Goal: Obtain resource: Download file/media

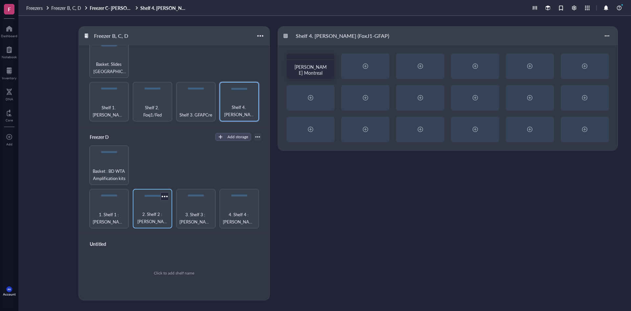
scroll to position [196, 0]
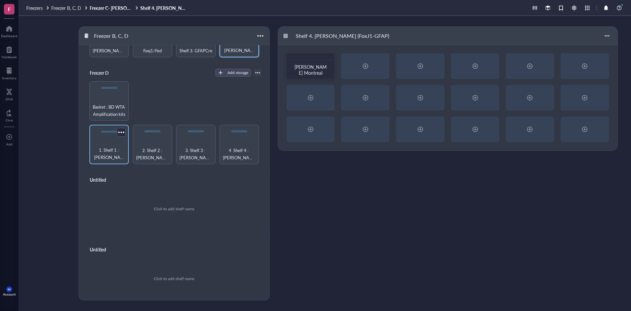
click at [105, 146] on span "1. Shelf 1 : [PERSON_NAME]" at bounding box center [109, 153] width 33 height 14
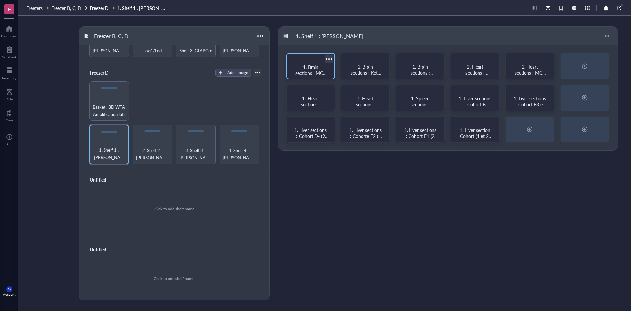
click at [310, 65] on span "1. Brain sections : MCT diet Cohorte B-WT/3xTg (12 boxes) + Bodipy test brain s…" at bounding box center [311, 85] width 32 height 42
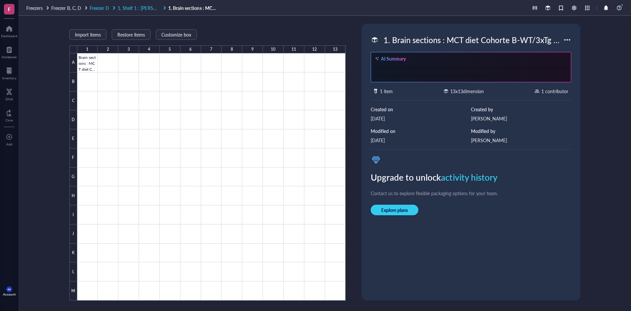
click at [148, 8] on span "1. Shelf 1 : [PERSON_NAME]" at bounding box center [147, 8] width 59 height 7
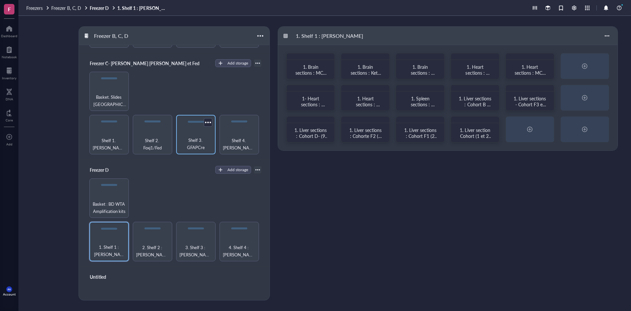
scroll to position [131, 0]
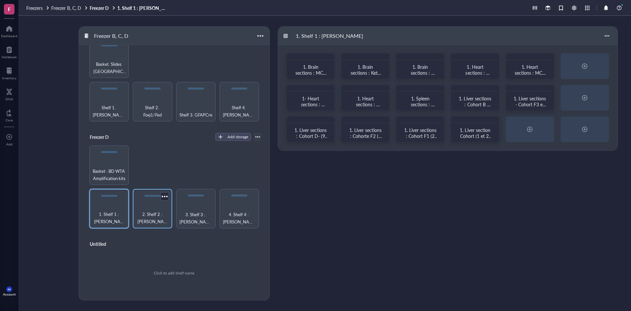
click at [144, 210] on span "2. Shelf 2 : [PERSON_NAME]" at bounding box center [152, 217] width 33 height 14
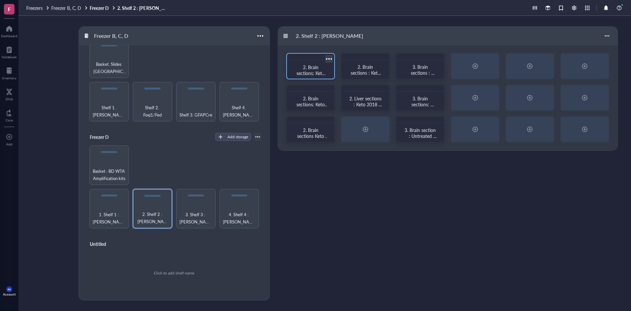
click at [305, 71] on span "2. Brain sections: Keto 2018 (keto 1 à 17) 14 plates (CHUM)" at bounding box center [312, 79] width 32 height 30
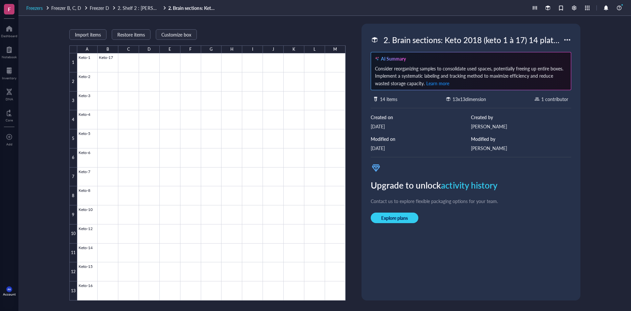
click at [35, 7] on span "Freezers" at bounding box center [34, 8] width 16 height 7
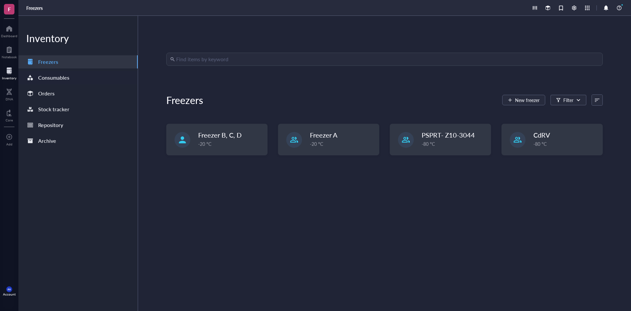
click at [56, 80] on div "Consumables" at bounding box center [53, 77] width 31 height 9
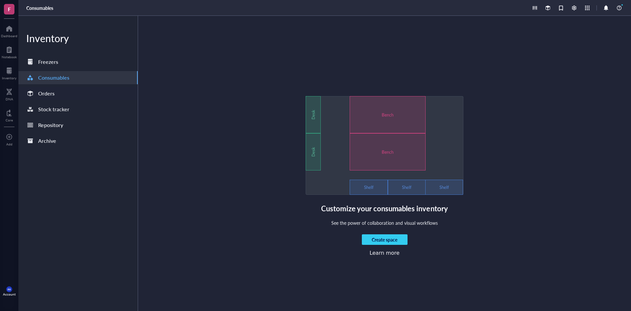
click at [45, 93] on div "Orders" at bounding box center [46, 93] width 16 height 9
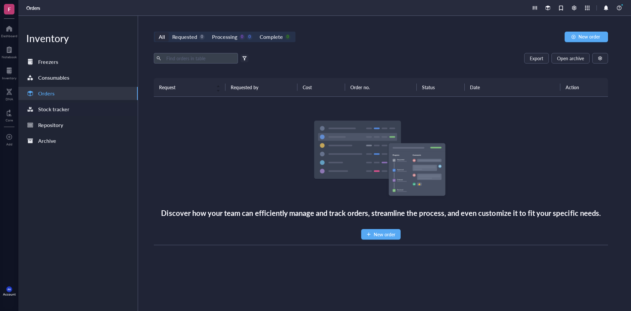
click at [51, 109] on div "Stock tracker" at bounding box center [53, 108] width 31 height 9
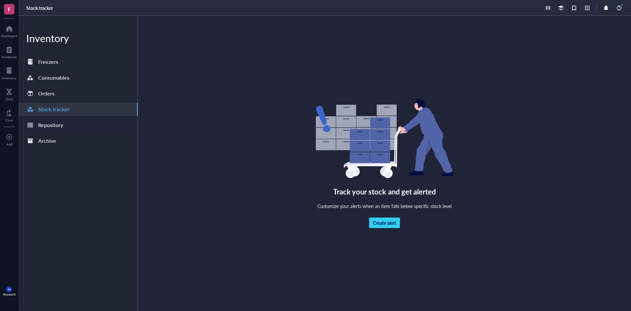
click at [56, 124] on div "Repository" at bounding box center [50, 124] width 25 height 9
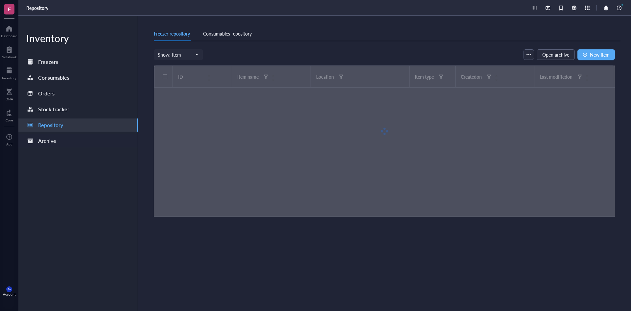
click at [48, 139] on div "Archive" at bounding box center [47, 140] width 18 height 9
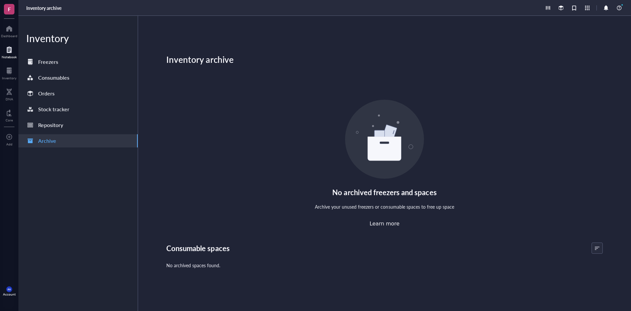
click at [10, 52] on div at bounding box center [9, 49] width 15 height 11
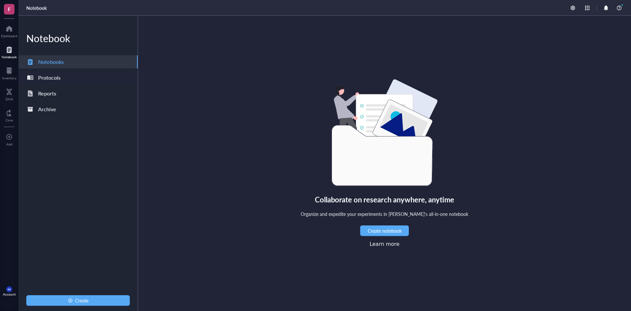
click at [49, 76] on div "Protocols" at bounding box center [49, 77] width 22 height 9
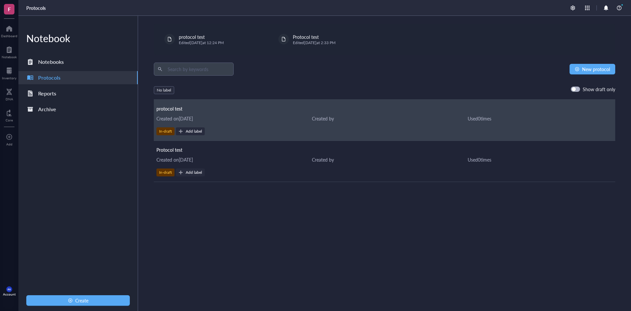
click at [171, 115] on div "Created on [DATE]" at bounding box center [228, 118] width 145 height 7
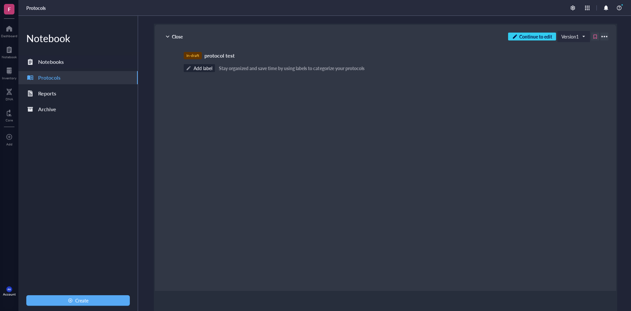
click at [49, 60] on div "Notebooks" at bounding box center [51, 61] width 26 height 9
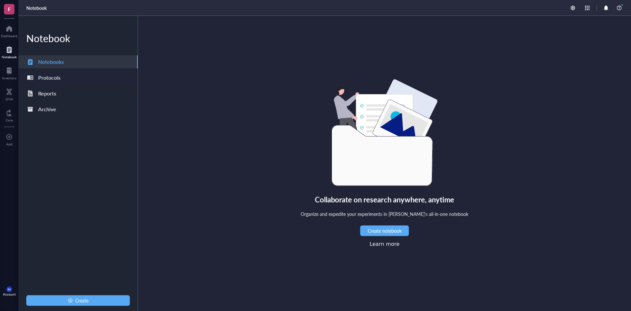
click at [51, 77] on div "Protocols" at bounding box center [49, 77] width 22 height 9
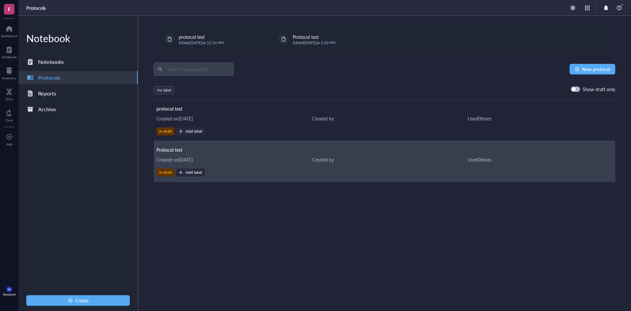
click at [167, 173] on div "In-draft" at bounding box center [165, 172] width 13 height 5
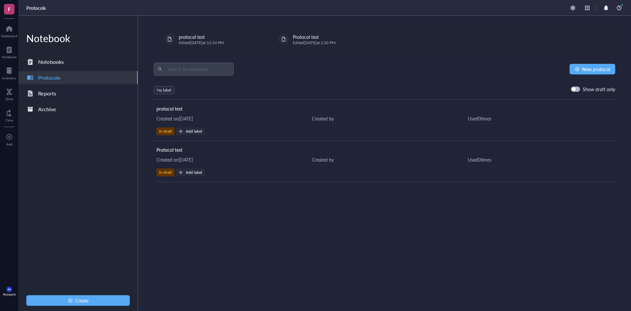
click at [48, 94] on div "Reports" at bounding box center [47, 93] width 18 height 9
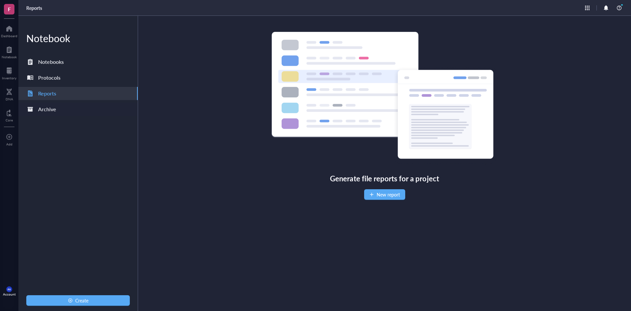
click at [50, 109] on div "Archive" at bounding box center [47, 108] width 18 height 9
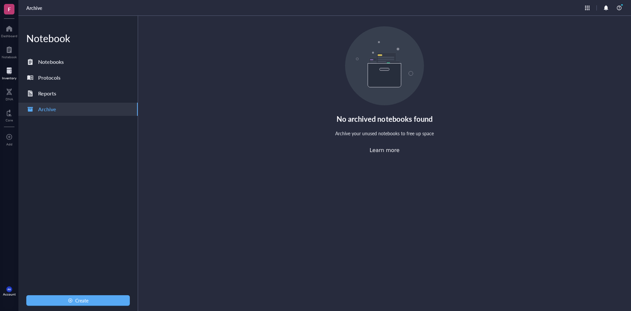
click at [9, 70] on div at bounding box center [9, 70] width 14 height 11
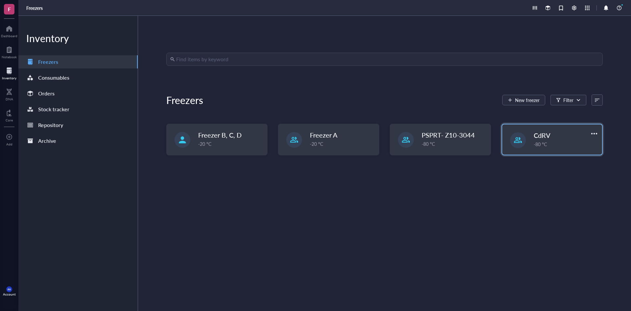
click at [520, 136] on div at bounding box center [518, 140] width 16 height 16
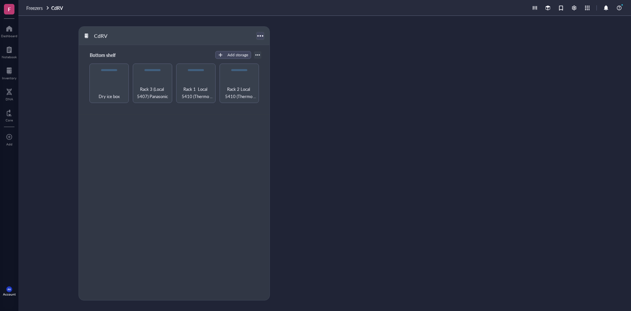
click at [258, 34] on div at bounding box center [260, 36] width 10 height 10
click at [35, 5] on span "Freezers" at bounding box center [34, 8] width 16 height 7
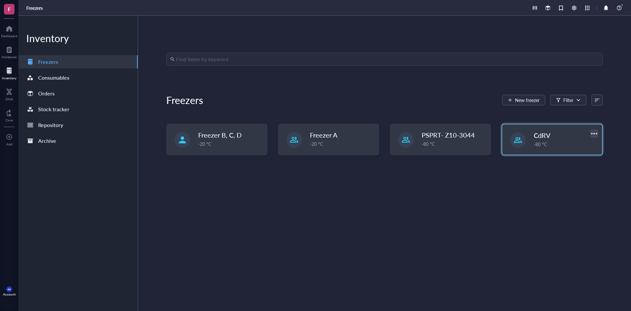
click at [591, 132] on div at bounding box center [594, 133] width 10 height 10
click at [540, 137] on span "CdRV" at bounding box center [542, 134] width 17 height 9
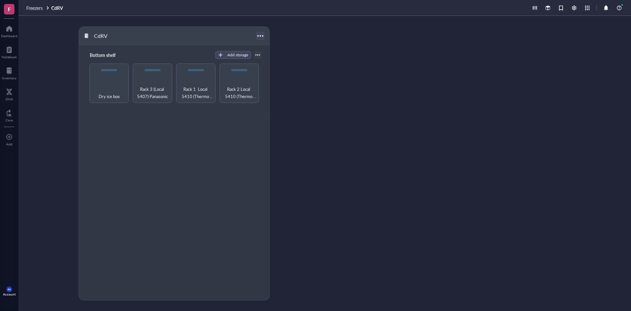
click at [261, 36] on div at bounding box center [260, 36] width 10 height 10
click at [258, 55] on div at bounding box center [257, 55] width 5 height 5
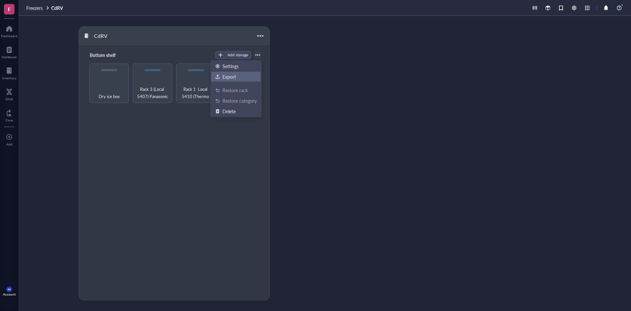
click at [234, 76] on div "Export" at bounding box center [228, 77] width 13 height 6
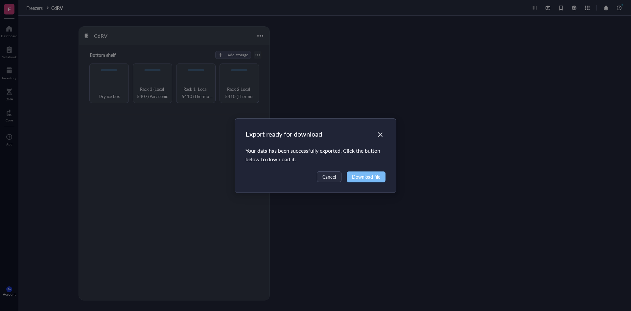
click at [374, 177] on span "Download file" at bounding box center [366, 176] width 28 height 7
